Goal: Task Accomplishment & Management: Use online tool/utility

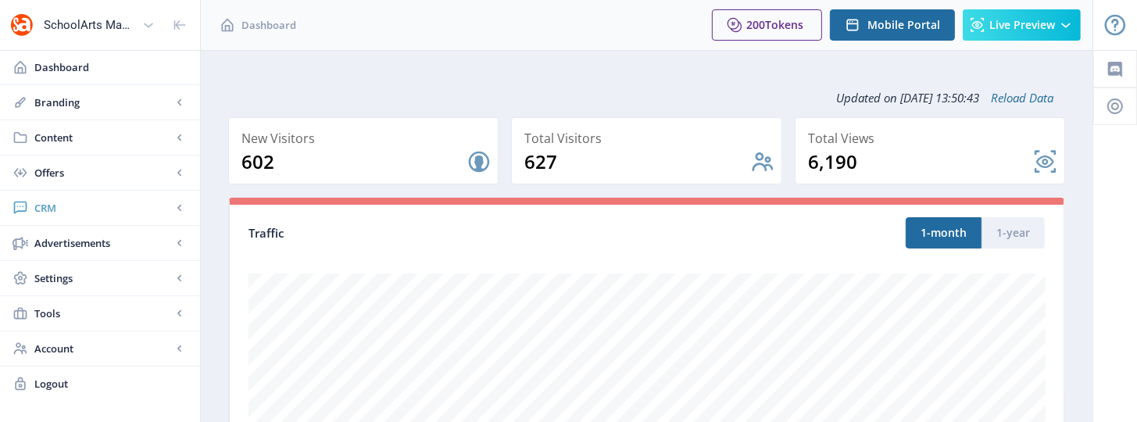
click at [59, 203] on span "CRM" at bounding box center [103, 208] width 138 height 16
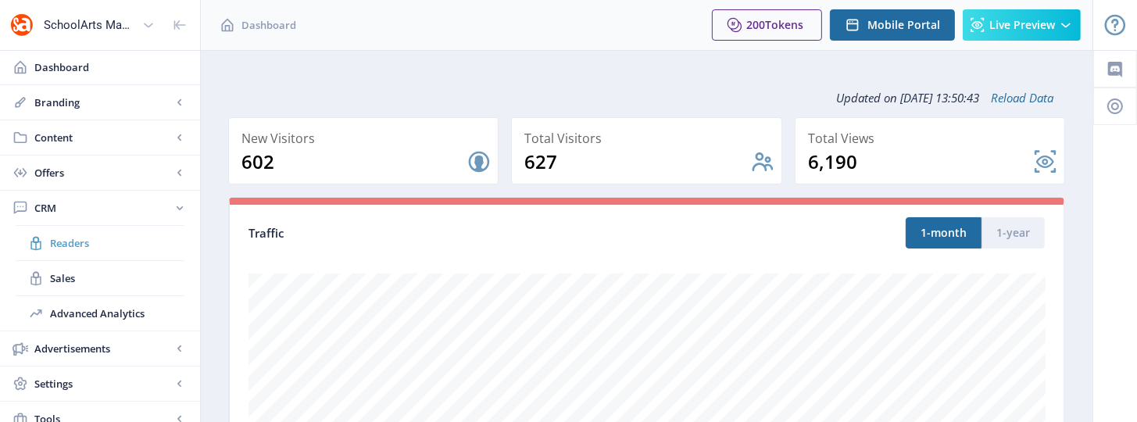
click at [73, 245] on span "Readers" at bounding box center [117, 243] width 134 height 16
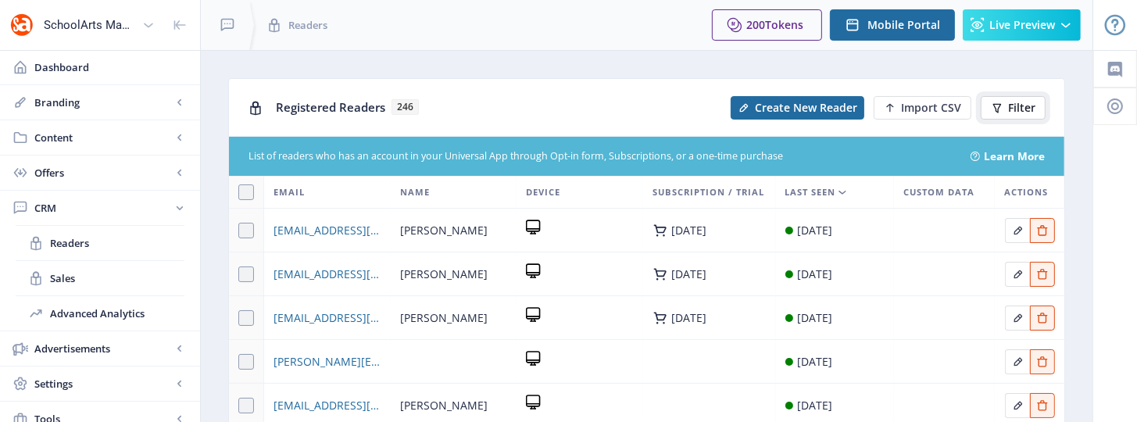
click at [1028, 106] on span "Filter" at bounding box center [1021, 108] width 27 height 13
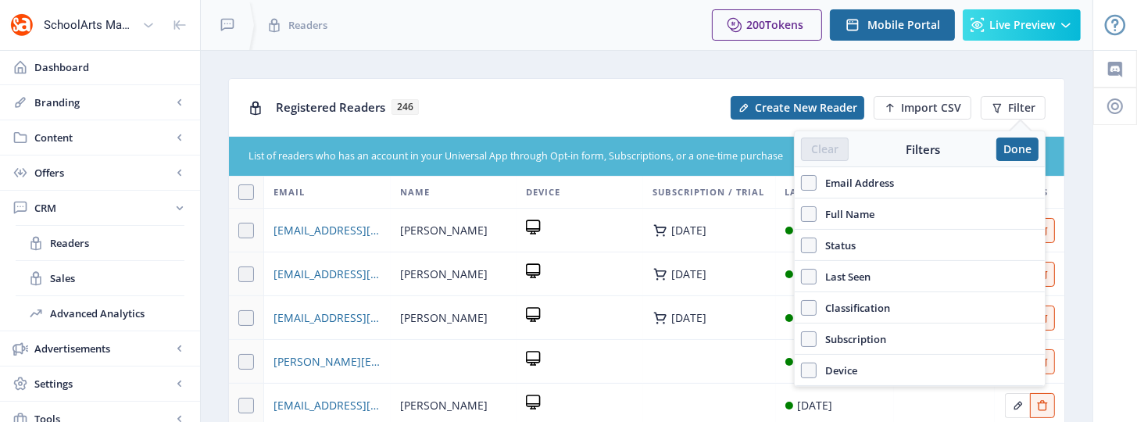
click at [843, 215] on span "Full Name" at bounding box center [846, 214] width 58 height 19
click at [802, 215] on input "Full Name" at bounding box center [801, 214] width 1 height 1
checkbox input "true"
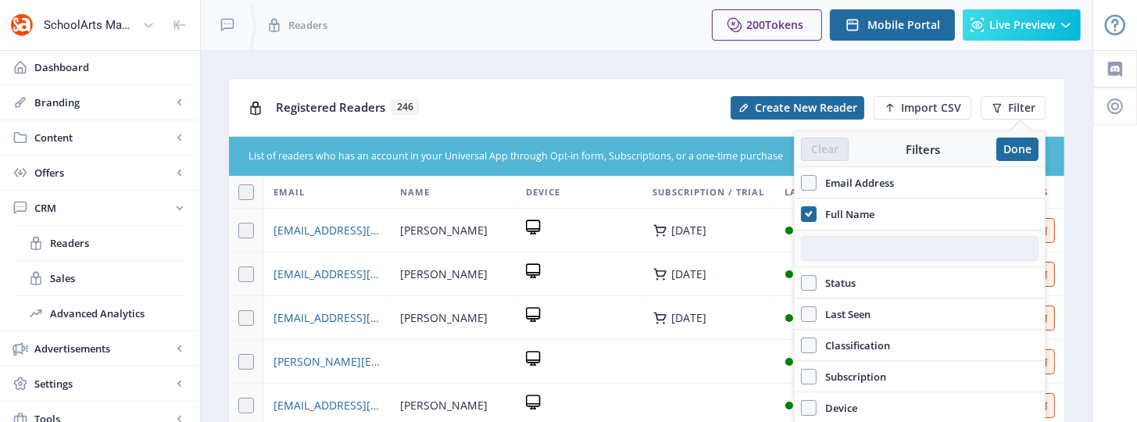
click at [824, 253] on input "text" at bounding box center [920, 248] width 238 height 25
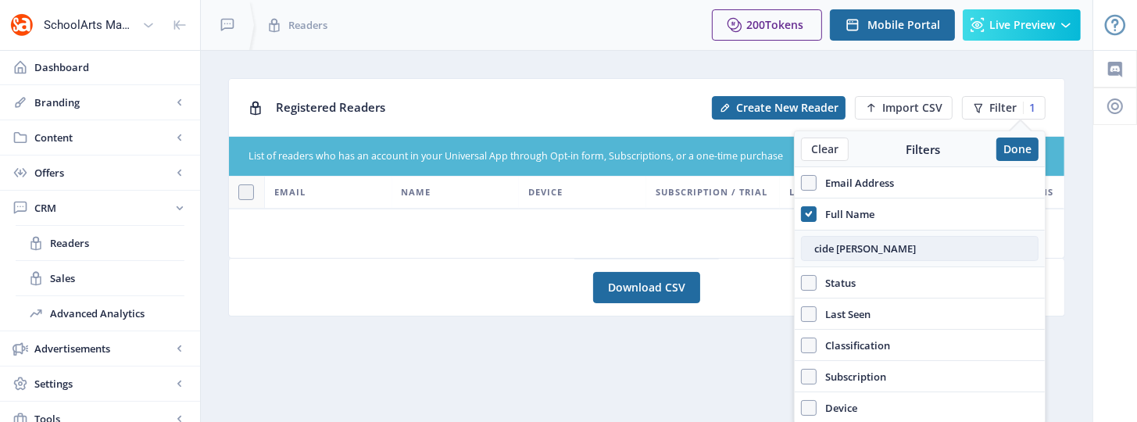
click at [824, 254] on input "cide sulik" at bounding box center [920, 248] width 238 height 25
type input "cinde sulik"
click at [885, 250] on input "cinde sulik" at bounding box center [920, 248] width 238 height 25
drag, startPoint x: 875, startPoint y: 253, endPoint x: 799, endPoint y: 248, distance: 76.0
click at [799, 248] on div "cinde sulik" at bounding box center [920, 249] width 250 height 38
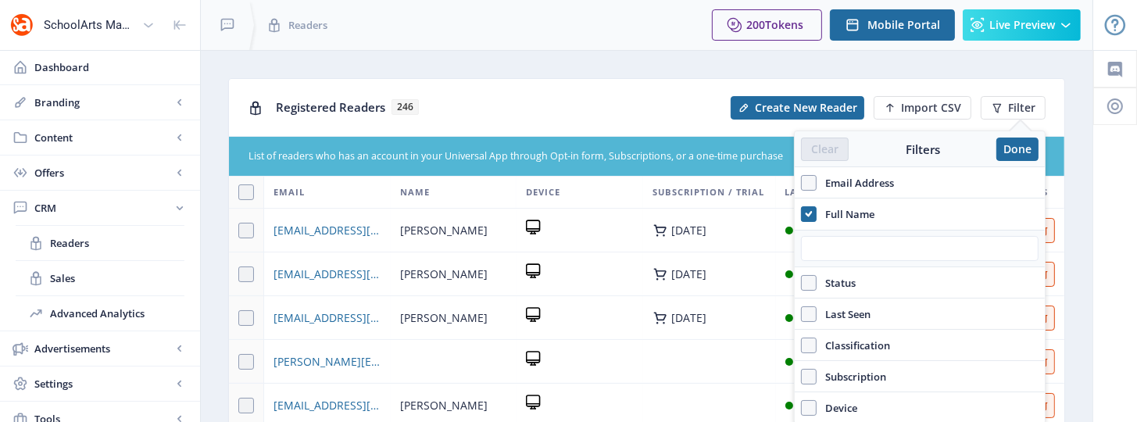
click at [799, 248] on div at bounding box center [920, 249] width 250 height 38
click at [812, 187] on span at bounding box center [809, 183] width 16 height 16
click at [802, 184] on input "Email Address" at bounding box center [801, 183] width 1 height 1
checkbox input "true"
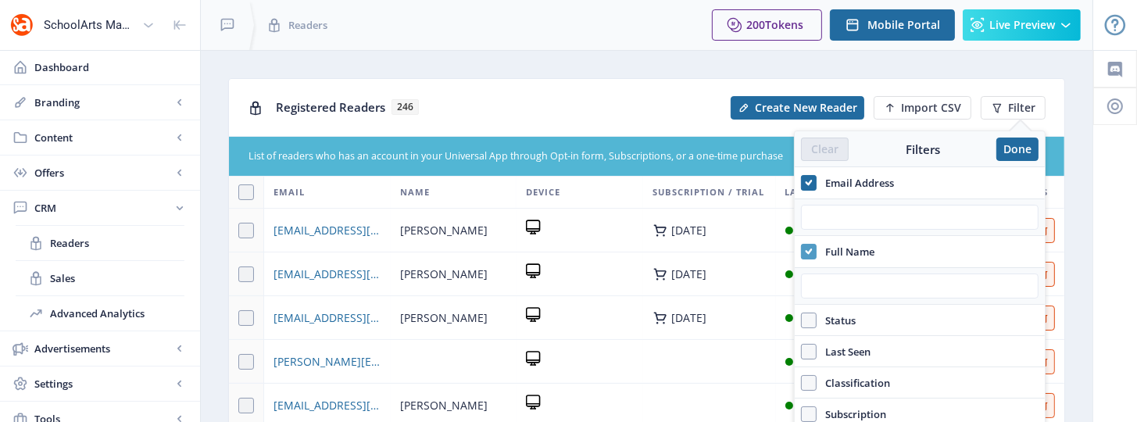
click at [807, 248] on icon at bounding box center [809, 252] width 7 height 16
click at [802, 252] on input "Full Name" at bounding box center [801, 252] width 1 height 1
checkbox input "false"
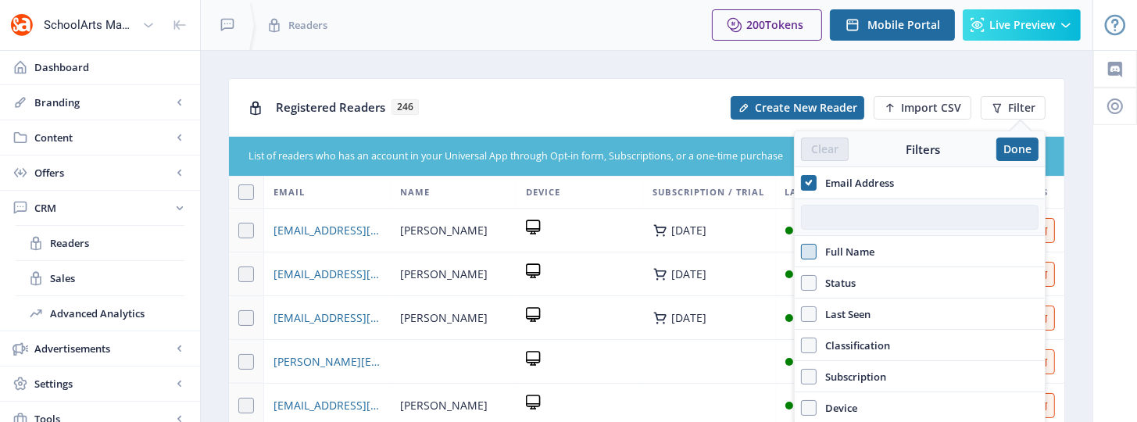
click at [857, 214] on input "text" at bounding box center [920, 217] width 238 height 25
paste input "cinde.sulik@stmcougars.net"
type input "cinde.sulik@stmcougars.net"
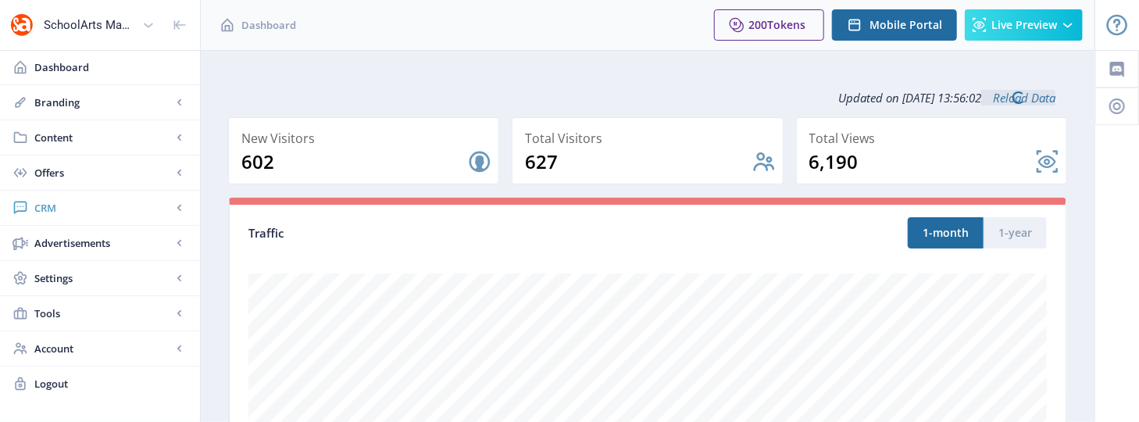
click at [43, 209] on span "CRM" at bounding box center [103, 208] width 138 height 16
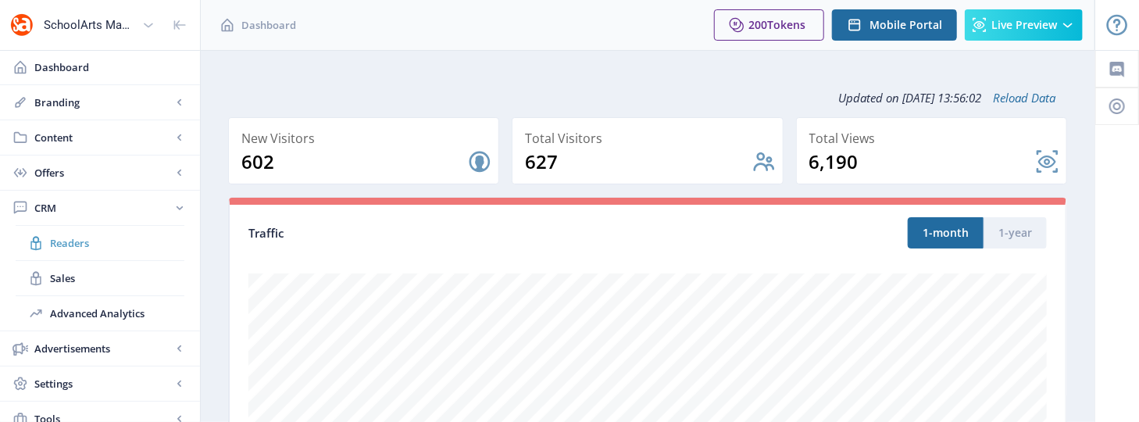
click at [66, 242] on span "Readers" at bounding box center [117, 243] width 134 height 16
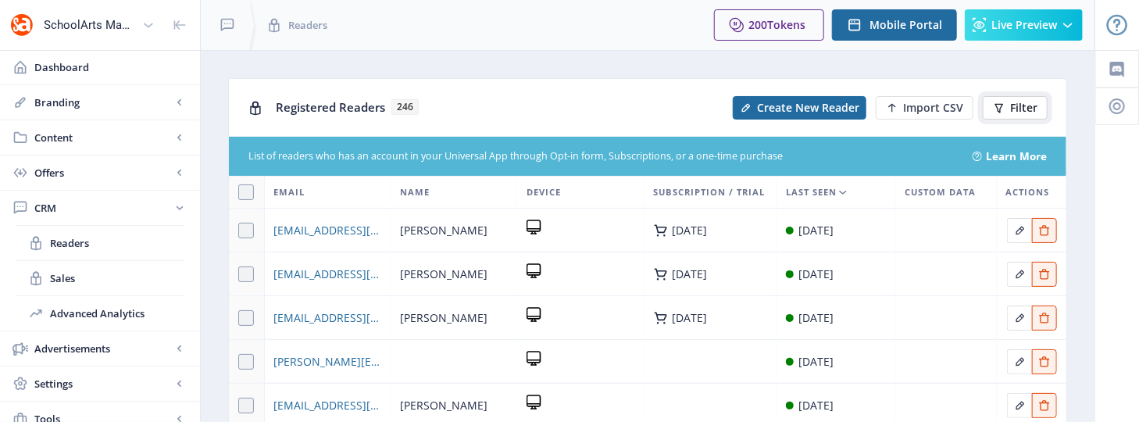
click at [1031, 114] on span "Filter" at bounding box center [1024, 108] width 27 height 13
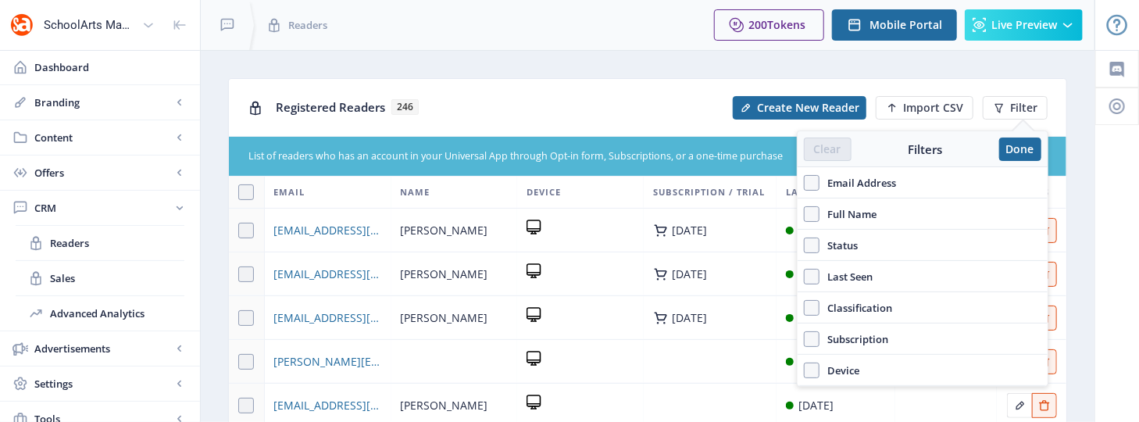
click at [900, 186] on label "Email Address" at bounding box center [923, 182] width 238 height 19
click at [805, 184] on input "Email Address" at bounding box center [804, 183] width 1 height 1
checkbox input "true"
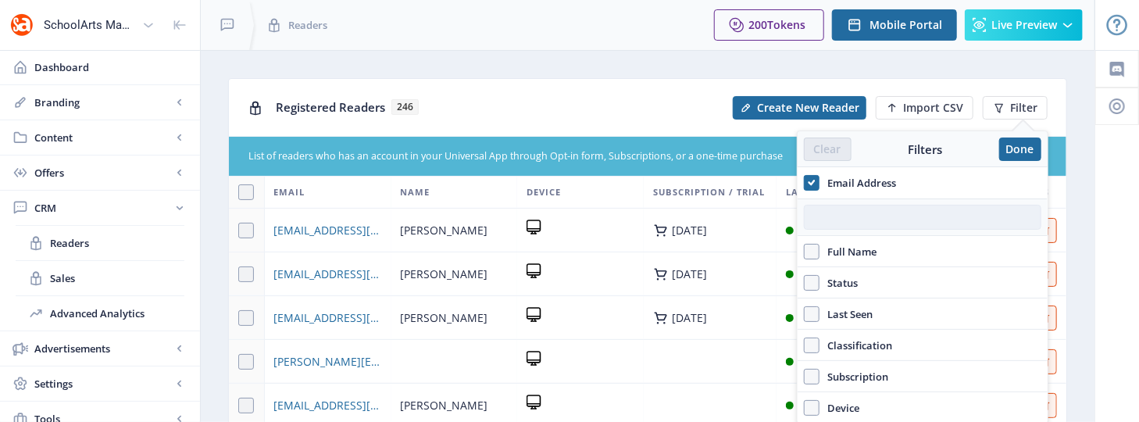
click at [884, 214] on input "text" at bounding box center [923, 217] width 238 height 25
paste input "[EMAIL_ADDRESS][DOMAIN_NAME]"
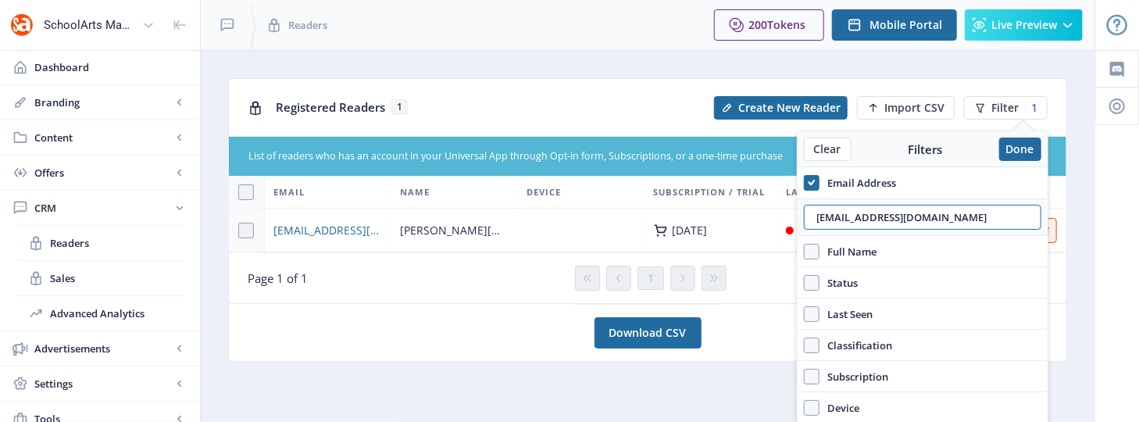
type input "[EMAIL_ADDRESS][DOMAIN_NAME]"
click at [1074, 167] on nb-layout-column "Registered Readers 1 Create New Reader Import CSV Filter 1 List of readers who …" at bounding box center [648, 278] width 896 height 456
click at [484, 271] on div "Page 1 of 1" at bounding box center [408, 278] width 321 height 16
click at [338, 231] on span "[EMAIL_ADDRESS][DOMAIN_NAME]" at bounding box center [328, 230] width 108 height 19
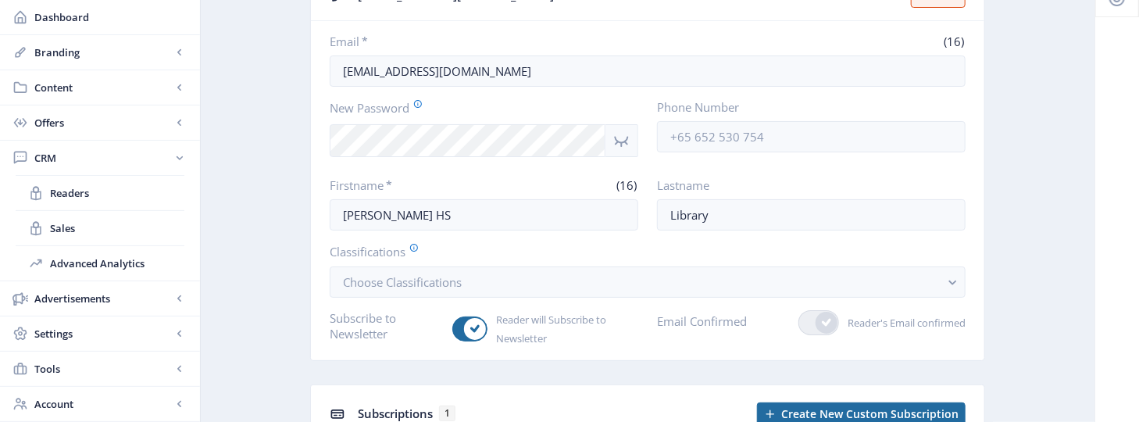
scroll to position [98, 0]
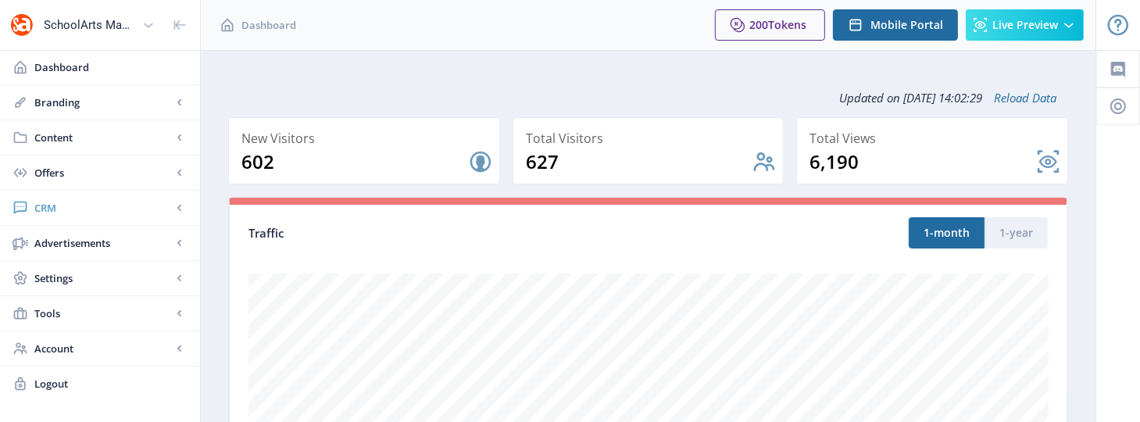
click at [49, 205] on span "CRM" at bounding box center [103, 208] width 138 height 16
click at [69, 244] on span "Readers" at bounding box center [117, 243] width 134 height 16
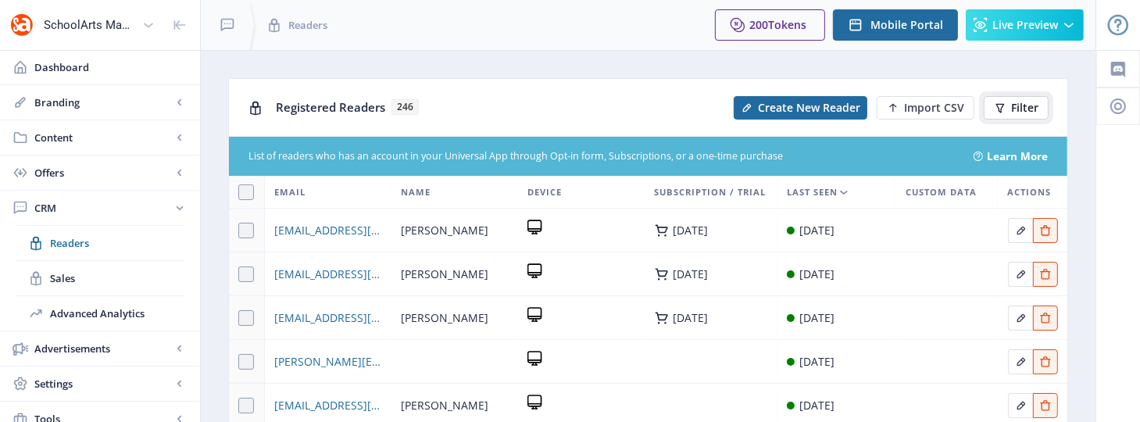
click at [1019, 96] on button "Filter" at bounding box center [1016, 107] width 65 height 23
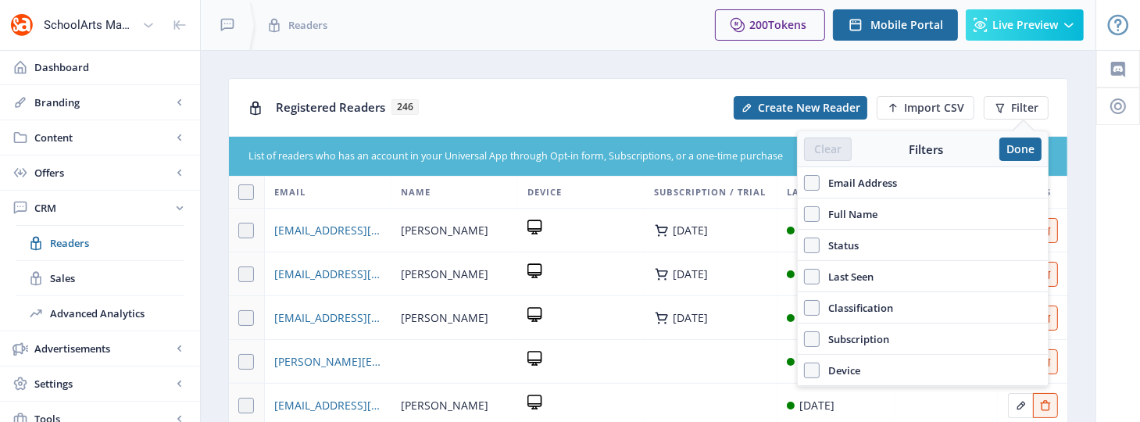
click at [850, 182] on span "Email Address" at bounding box center [858, 182] width 77 height 19
click at [805, 183] on input "Email Address" at bounding box center [804, 183] width 1 height 1
checkbox input "true"
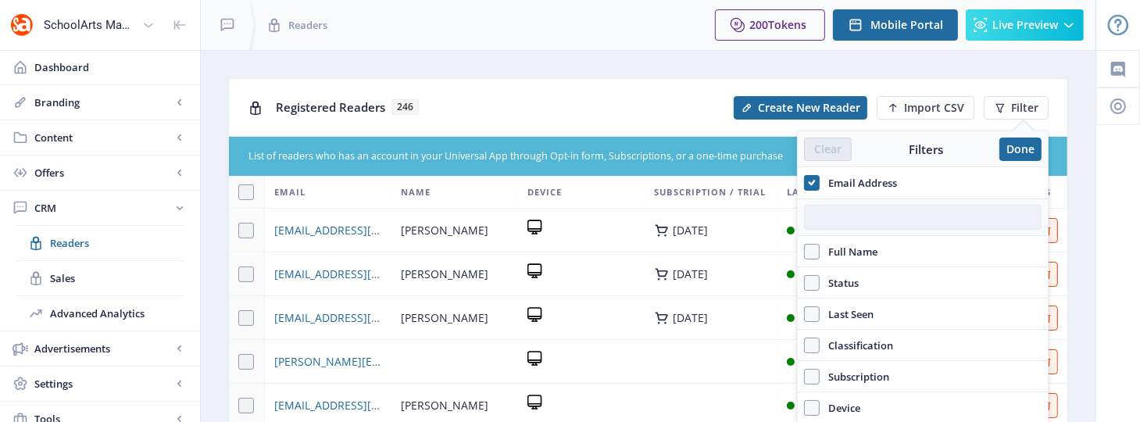
click at [850, 215] on input "text" at bounding box center [923, 217] width 238 height 25
paste input "baileya@apcsd.org"
type input "baileya@apcsd.org"
